Goal: Information Seeking & Learning: Learn about a topic

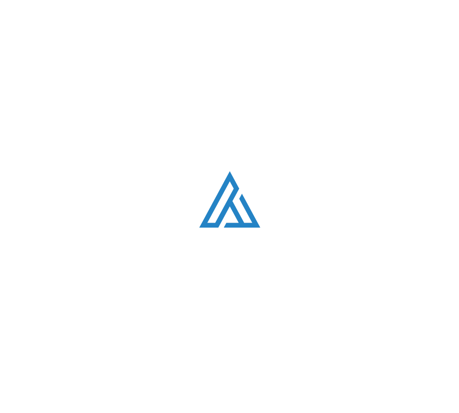
scroll to position [997, 0]
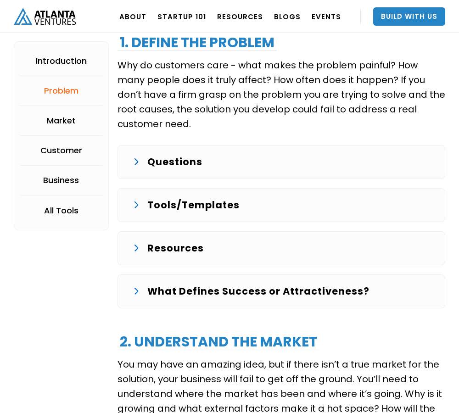
scroll to position [1296, 0]
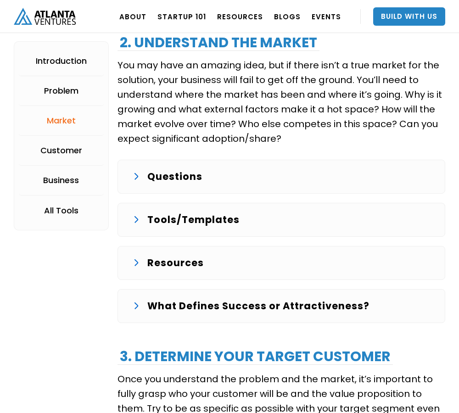
scroll to position [1609, 0]
